Goal: Information Seeking & Learning: Learn about a topic

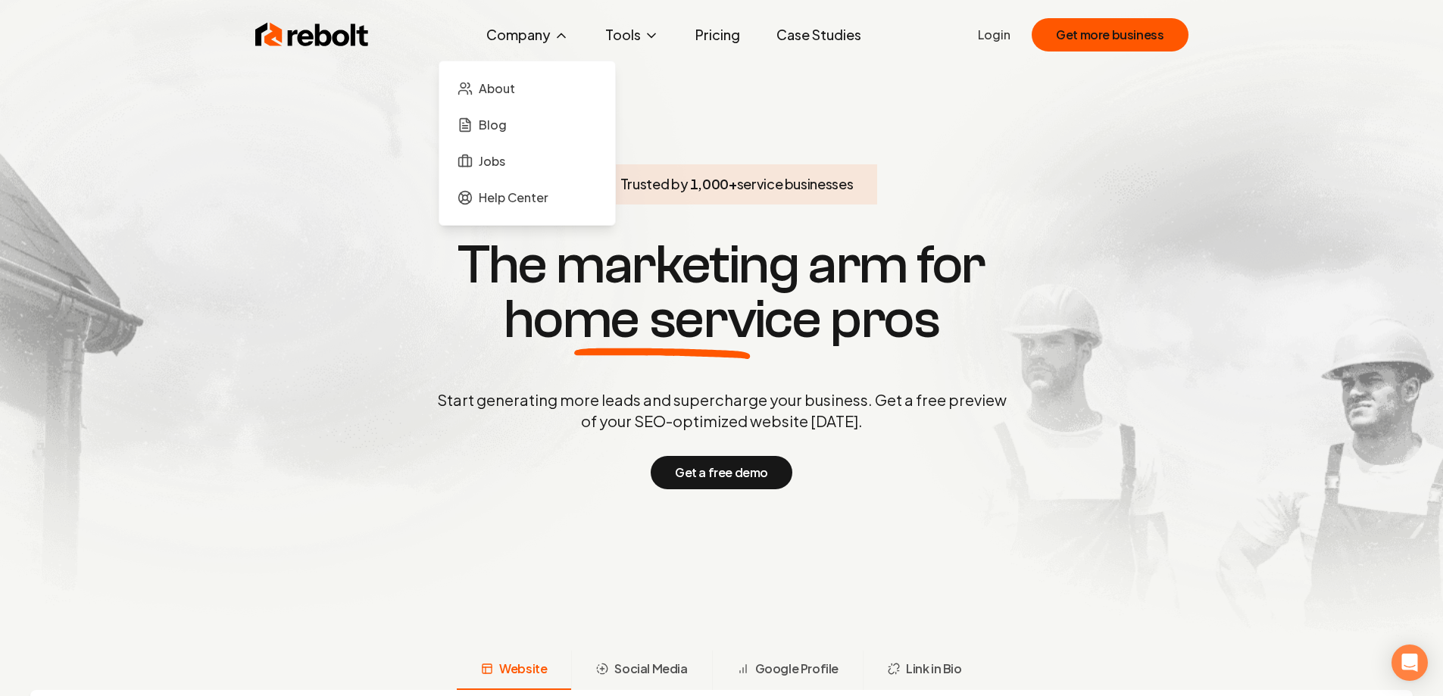
click at [532, 30] on button "Company" at bounding box center [527, 35] width 107 height 30
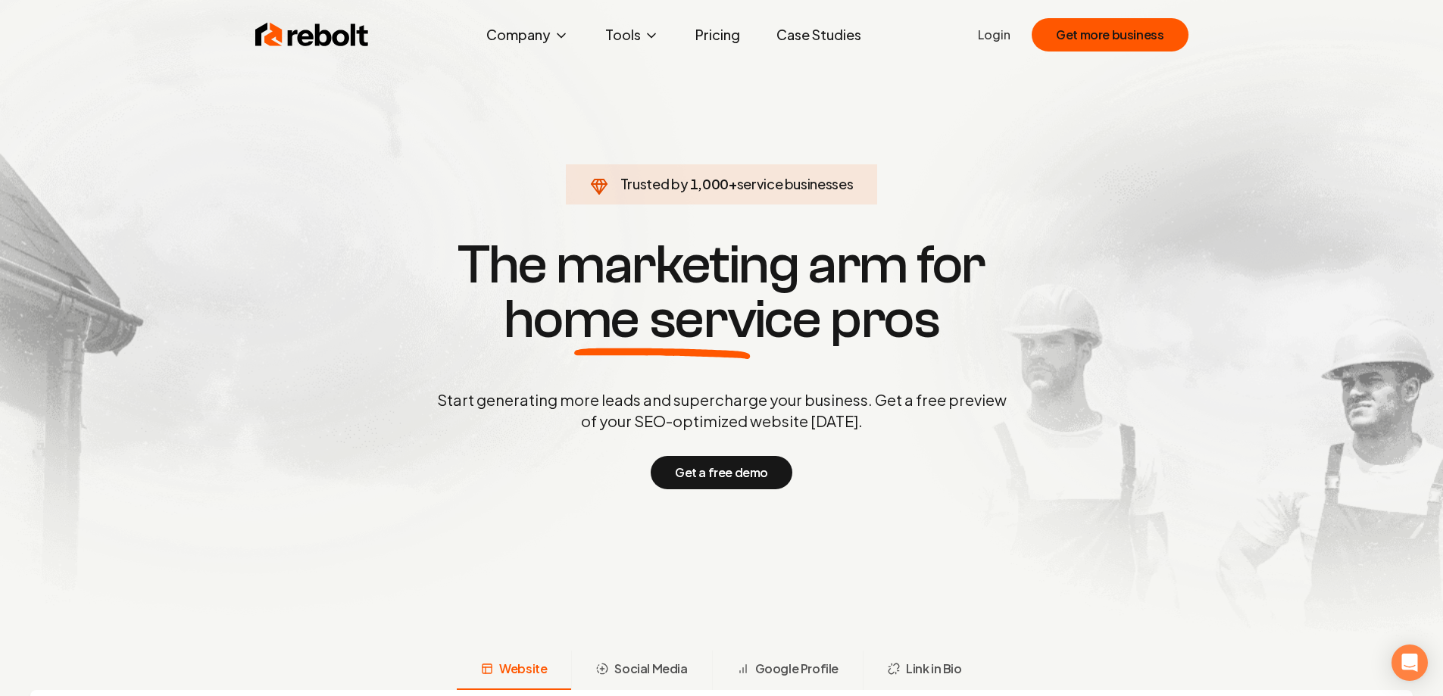
click at [719, 40] on link "Pricing" at bounding box center [717, 35] width 69 height 30
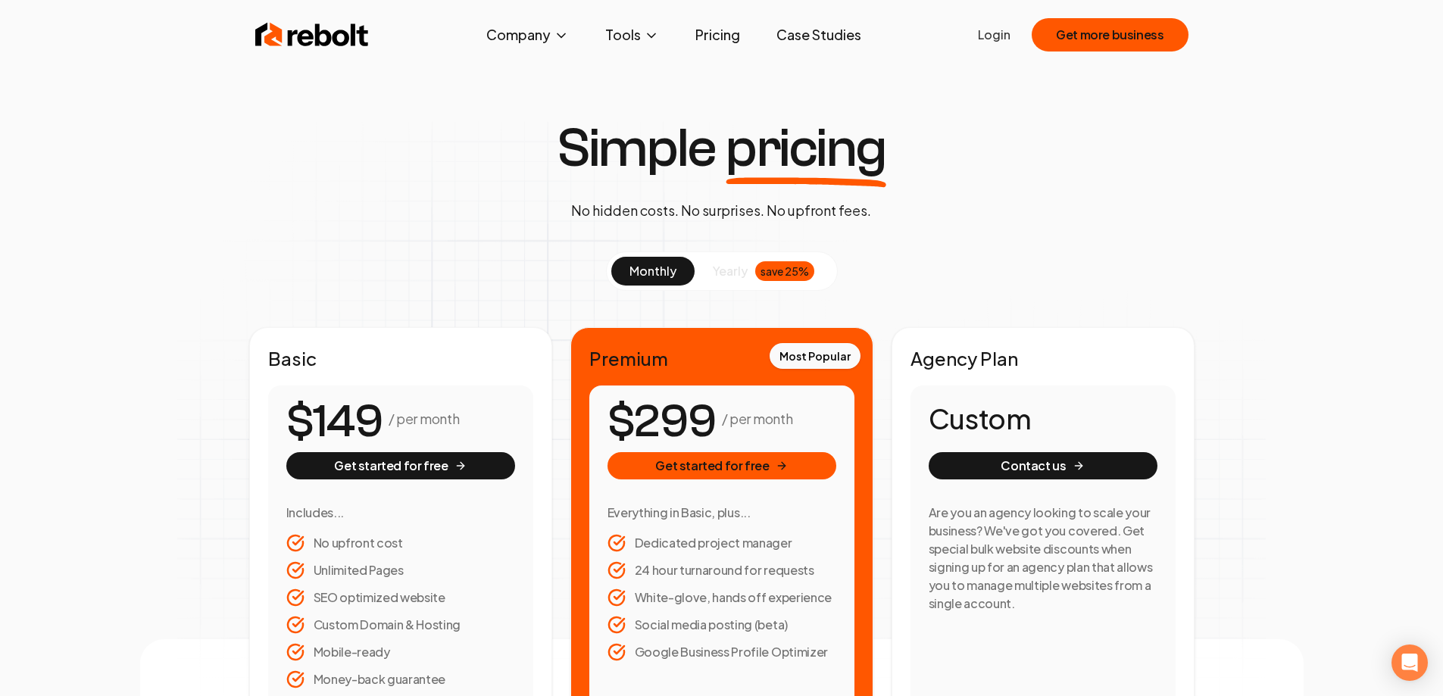
click at [321, 30] on img at bounding box center [312, 35] width 114 height 30
